Goal: Find specific page/section: Locate item on page

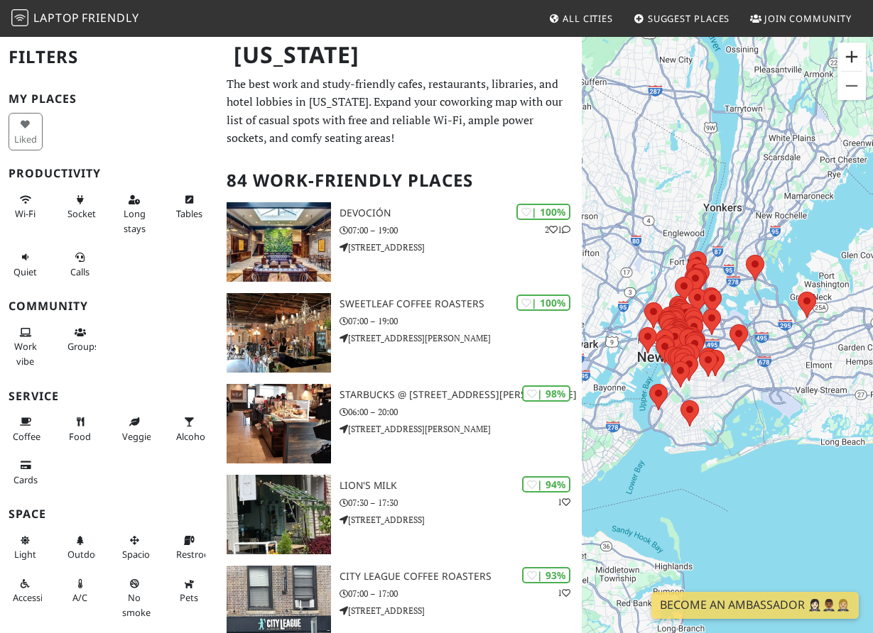
click at [852, 60] on button "Zoom in" at bounding box center [851, 57] width 28 height 28
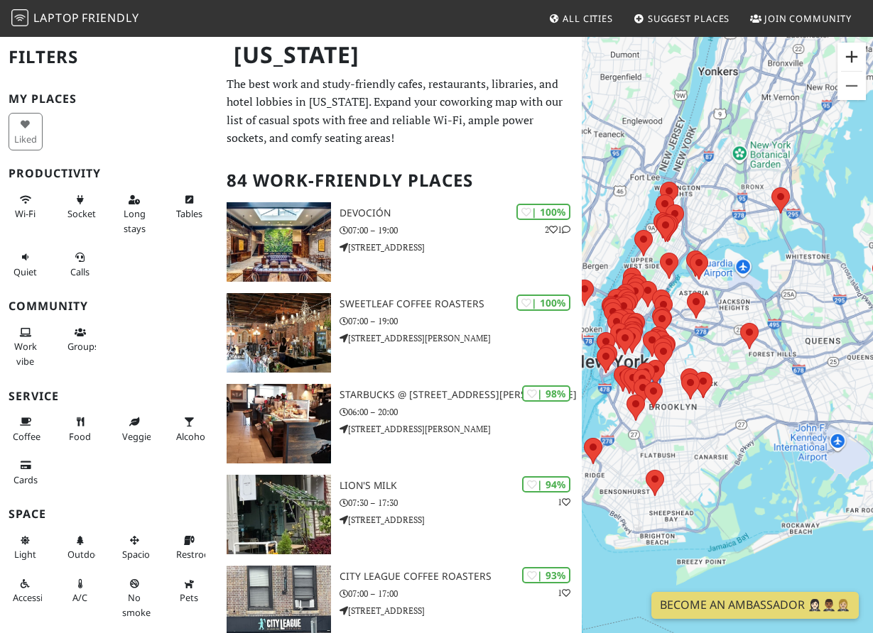
click at [852, 60] on button "Zoom in" at bounding box center [851, 57] width 28 height 28
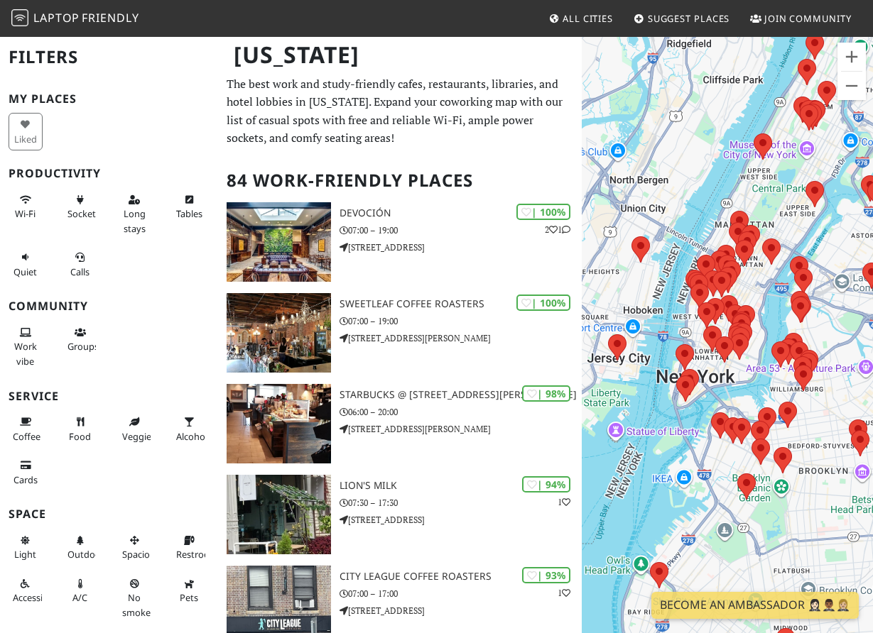
drag, startPoint x: 669, startPoint y: 317, endPoint x: 886, endPoint y: 320, distance: 216.6
click at [872, 320] on html "Laptop Friendly All Cities Suggest Places Join Community [US_STATE] Filters My …" at bounding box center [436, 316] width 873 height 633
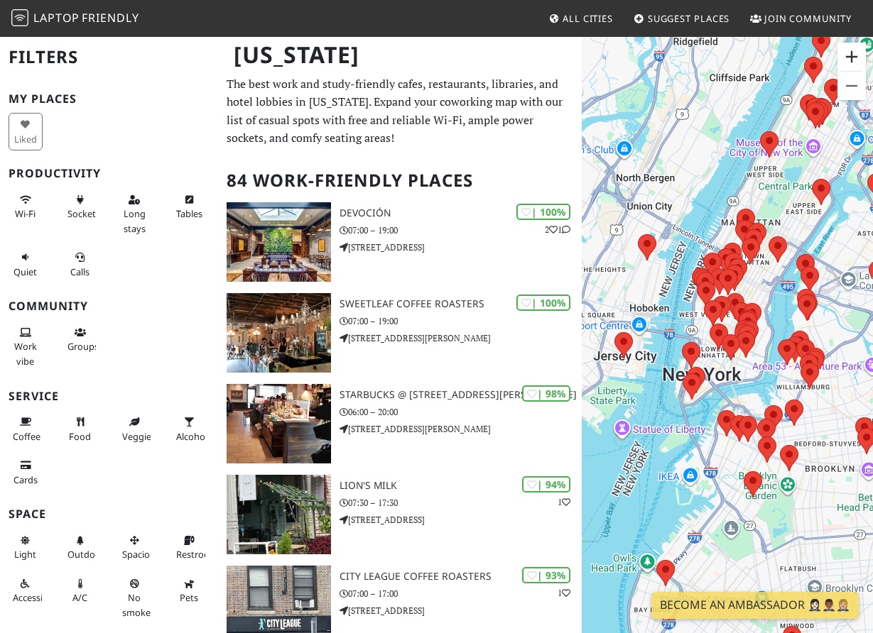
click at [855, 52] on button "Zoom in" at bounding box center [851, 57] width 28 height 28
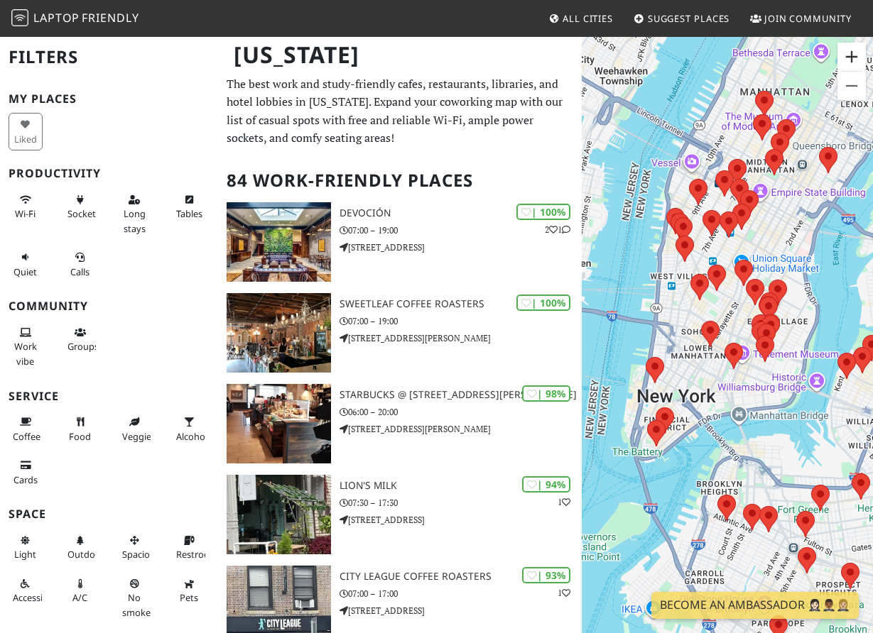
click at [855, 52] on button "Zoom in" at bounding box center [851, 57] width 28 height 28
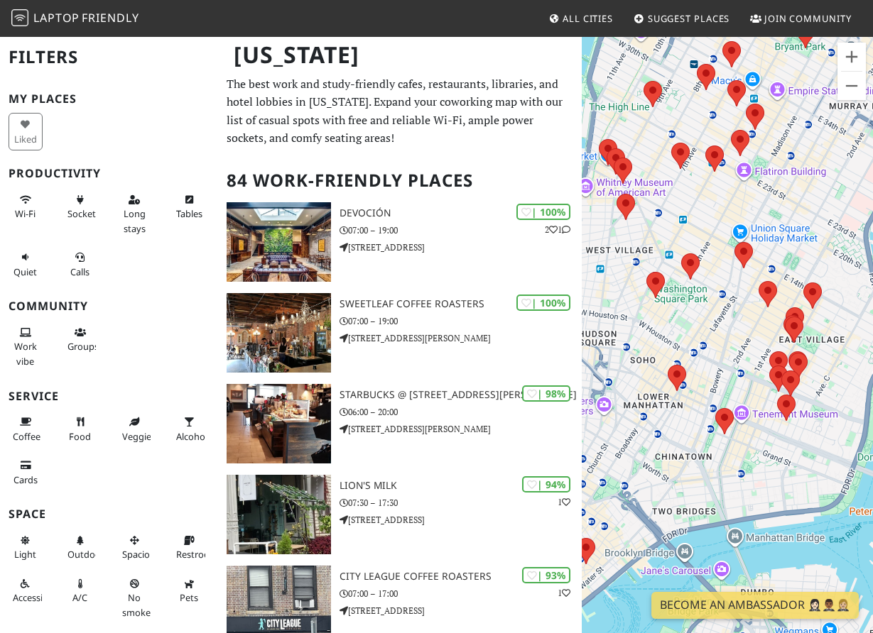
drag, startPoint x: 735, startPoint y: 281, endPoint x: 719, endPoint y: 331, distance: 52.3
click at [719, 331] on div at bounding box center [727, 352] width 291 height 633
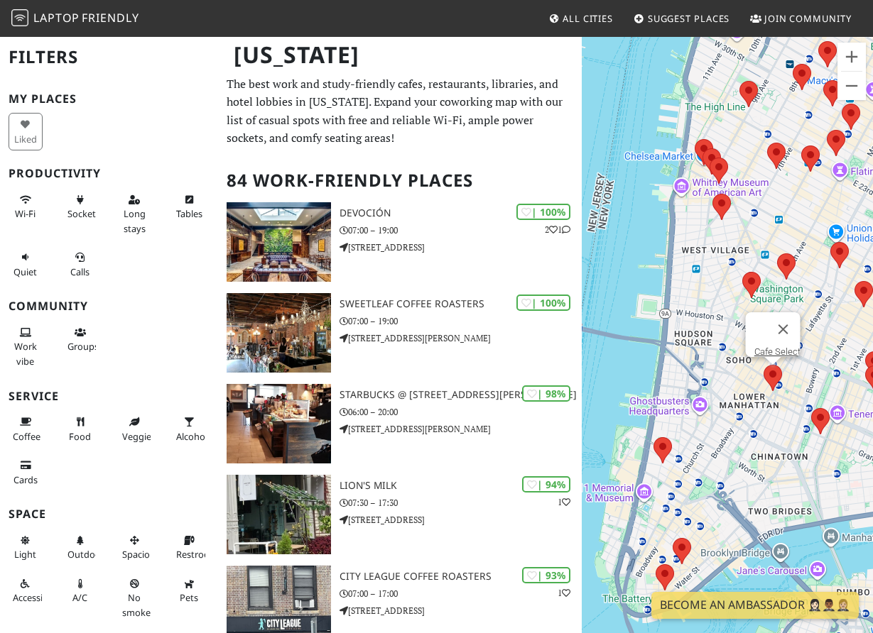
click at [763, 365] on area at bounding box center [763, 365] width 0 height 0
click at [770, 347] on link "Cafe Select" at bounding box center [777, 352] width 46 height 11
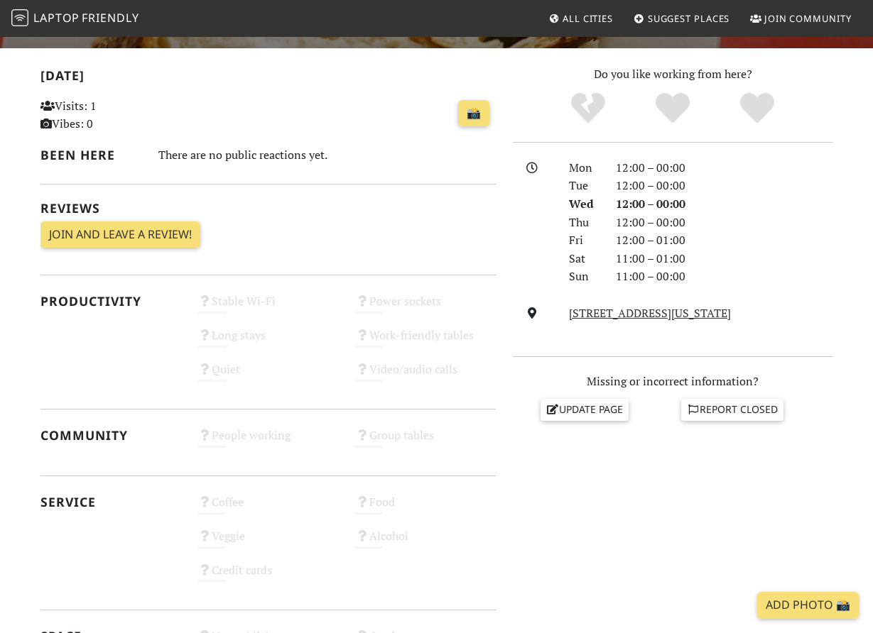
scroll to position [283, 0]
